Goal: Transaction & Acquisition: Download file/media

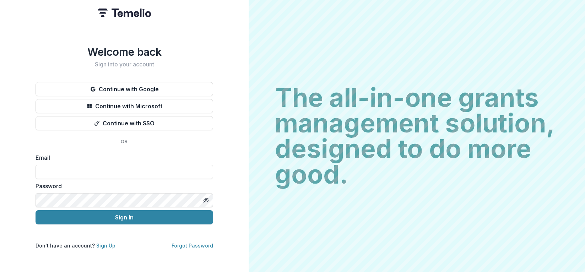
click at [64, 170] on input at bounding box center [125, 172] width 178 height 14
type input "**********"
click at [36, 210] on button "Sign In" at bounding box center [125, 217] width 178 height 14
click at [77, 172] on input at bounding box center [125, 172] width 178 height 14
type input "**********"
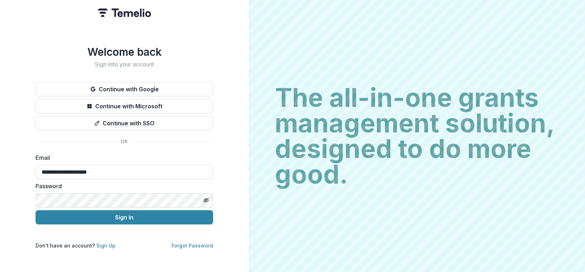
click at [36, 210] on button "Sign In" at bounding box center [125, 217] width 178 height 14
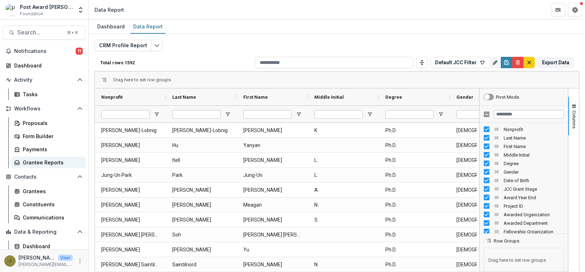
click at [27, 161] on div "Grantee Reports" at bounding box center [51, 162] width 57 height 7
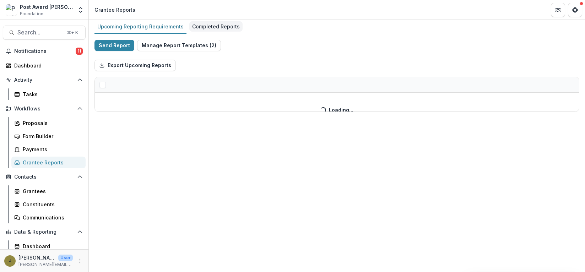
click at [213, 28] on div "Completed Reports" at bounding box center [215, 26] width 53 height 10
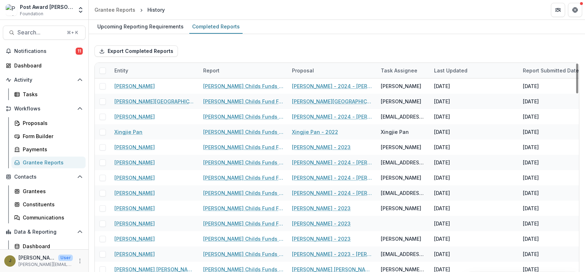
click at [286, 70] on div "Report" at bounding box center [243, 70] width 89 height 15
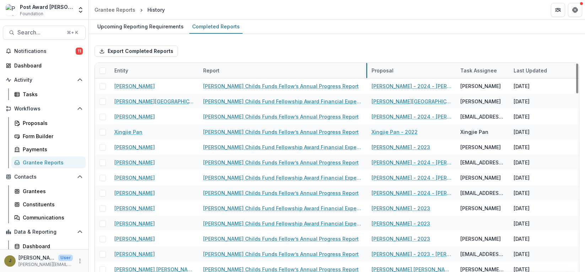
drag, startPoint x: 287, startPoint y: 69, endPoint x: 375, endPoint y: 69, distance: 87.8
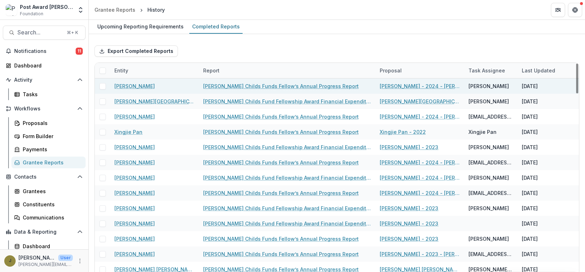
click at [228, 87] on link "Jane Coffin Childs Funds Fellow’s Annual Progress Report" at bounding box center [281, 85] width 156 height 7
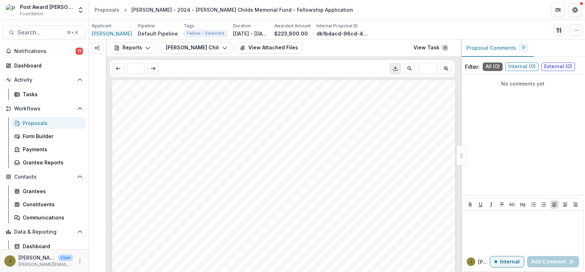
click at [394, 68] on icon "Download PDF" at bounding box center [396, 69] width 6 height 6
click at [39, 163] on div "Grantee Reports" at bounding box center [51, 162] width 57 height 7
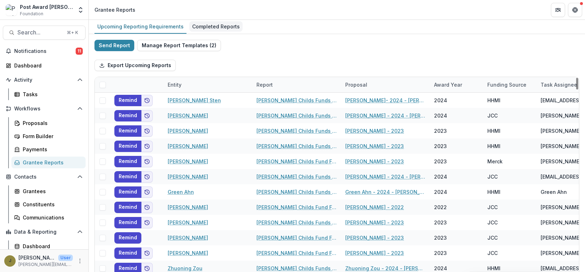
click at [214, 28] on div "Completed Reports" at bounding box center [215, 26] width 53 height 10
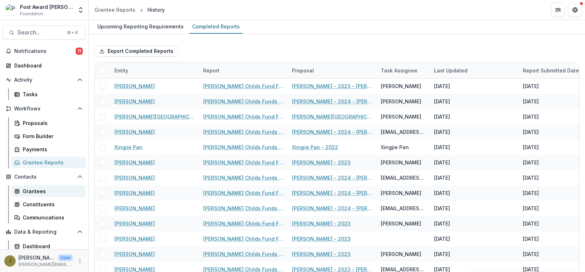
click at [32, 187] on link "Grantees" at bounding box center [48, 192] width 74 height 12
